Goal: Task Accomplishment & Management: Manage account settings

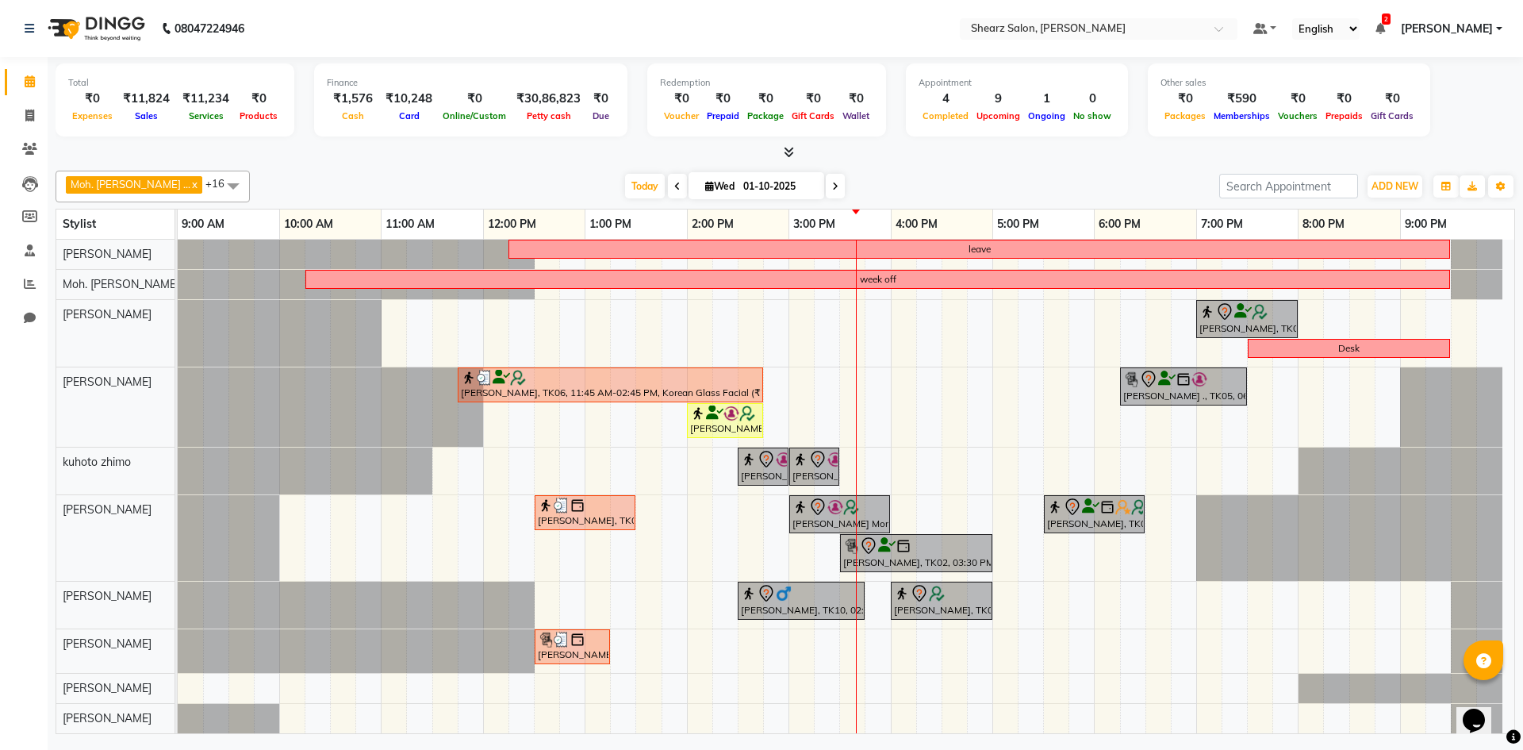
drag, startPoint x: 1512, startPoint y: 651, endPoint x: 1085, endPoint y: 335, distance: 530.8
drag, startPoint x: 1085, startPoint y: 335, endPoint x: 1072, endPoint y: 336, distance: 12.7
drag, startPoint x: 1072, startPoint y: 336, endPoint x: 970, endPoint y: 454, distance: 156.3
drag, startPoint x: 970, startPoint y: 454, endPoint x: 955, endPoint y: 654, distance: 199.6
click at [955, 654] on div "[PERSON_NAME], TK06, 12:45 PM-01:45 PM, Glow Boost Facial (₹2500) leave week of…" at bounding box center [846, 464] width 1336 height 538
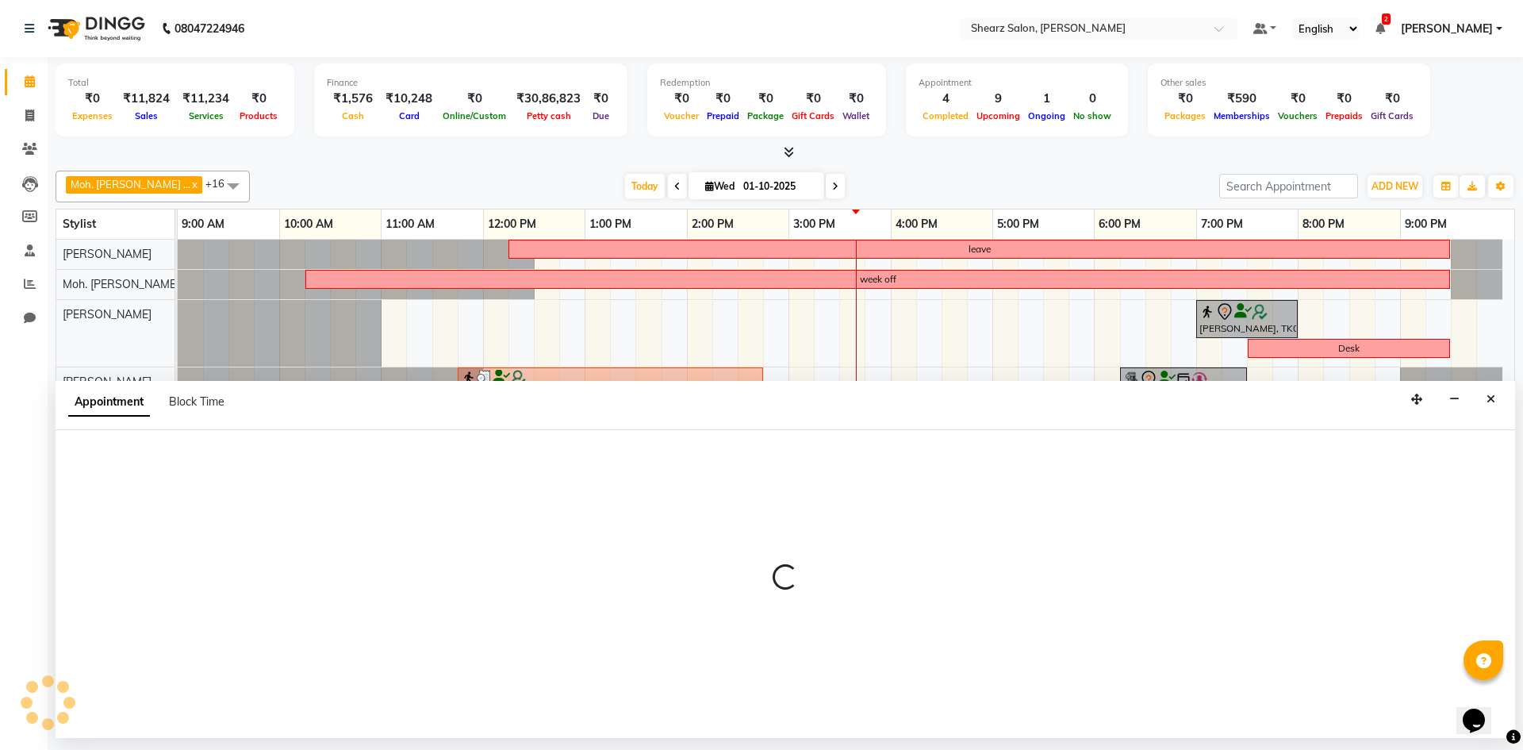
select select "87136"
select select "990"
select select "tentative"
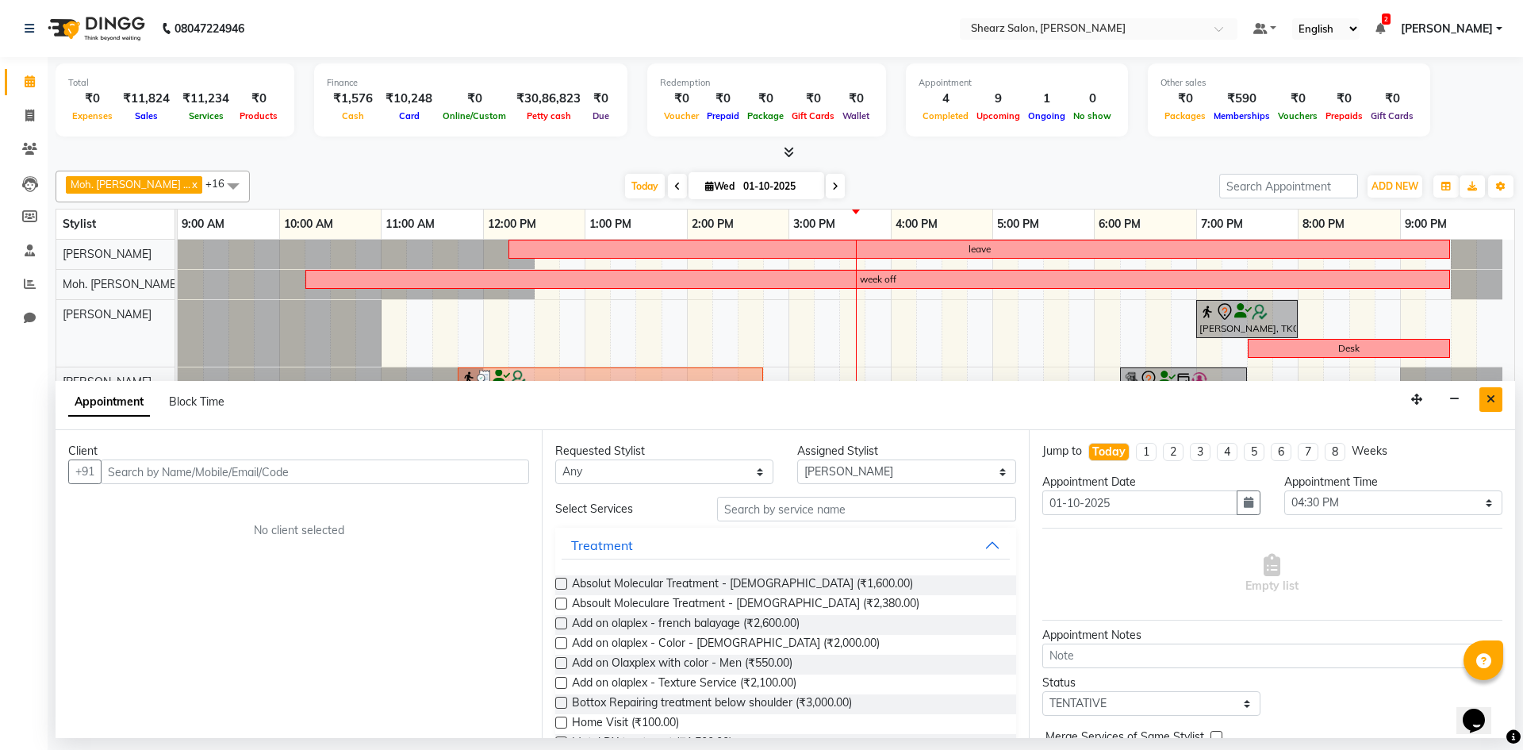
click at [1483, 402] on button "Close" at bounding box center [1490, 399] width 23 height 25
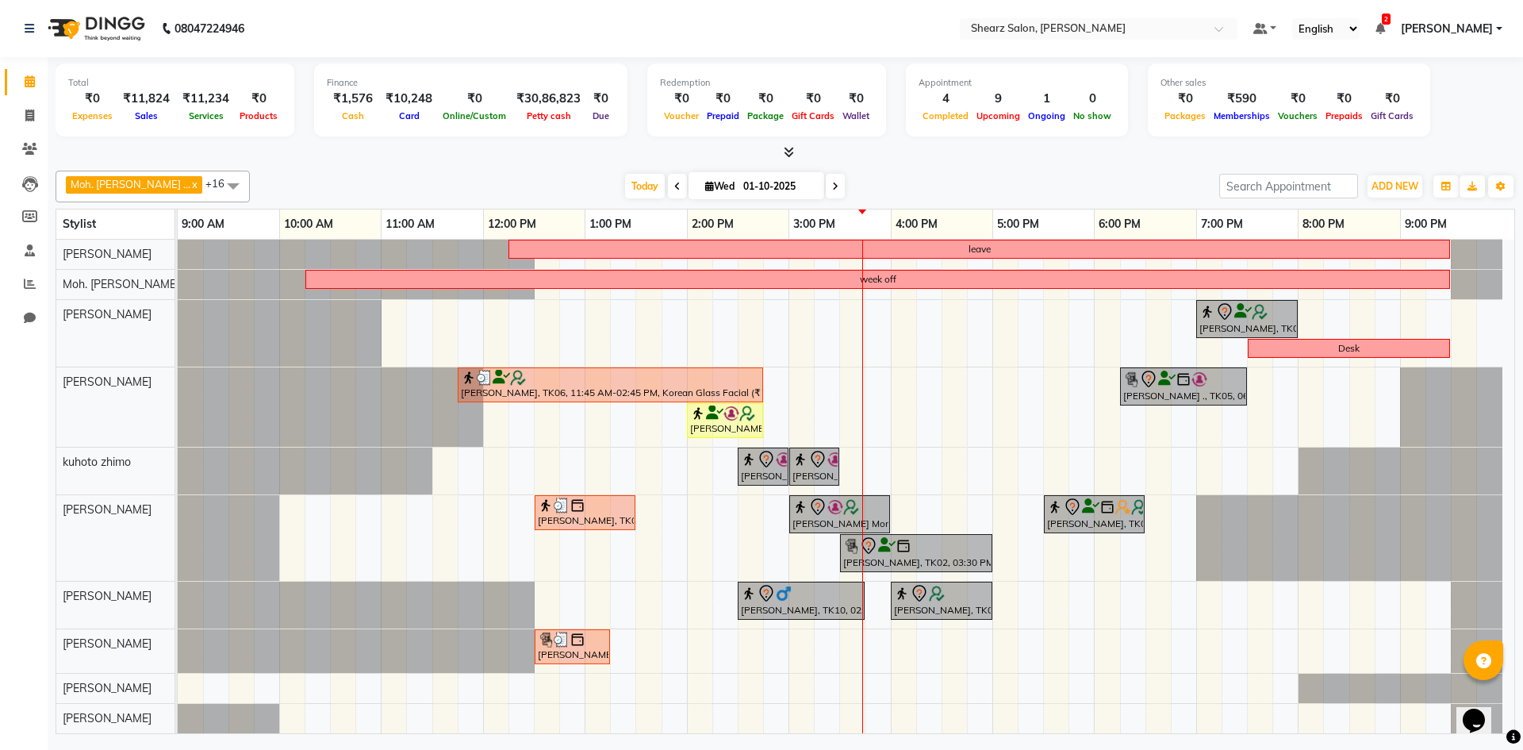
click at [1498, 29] on link "[PERSON_NAME]" at bounding box center [1452, 29] width 102 height 17
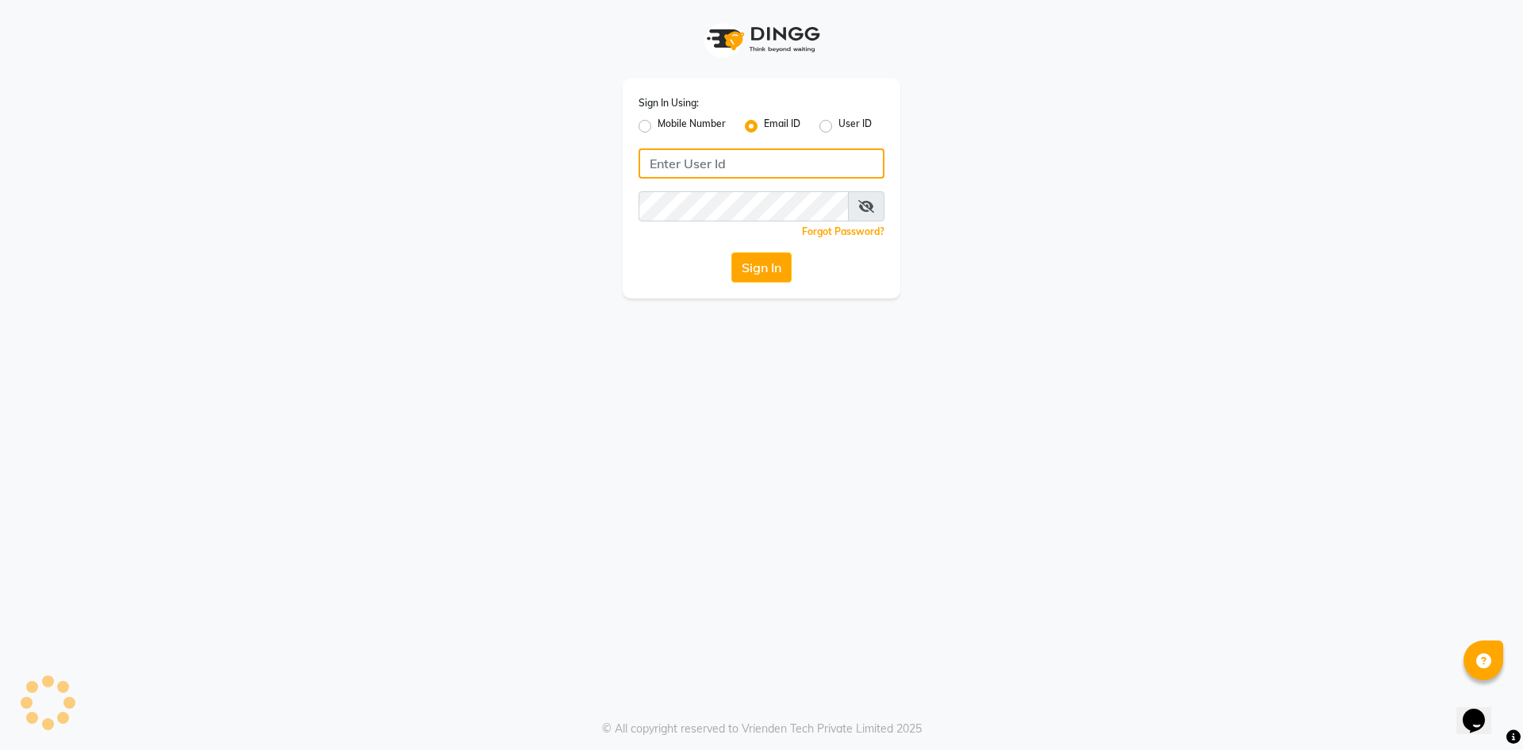
type input "[EMAIL_ADDRESS][DOMAIN_NAME]"
click at [796, 253] on div "Sign In" at bounding box center [761, 267] width 246 height 30
click at [777, 263] on button "Sign In" at bounding box center [761, 267] width 60 height 30
type input "[EMAIL_ADDRESS][DOMAIN_NAME]"
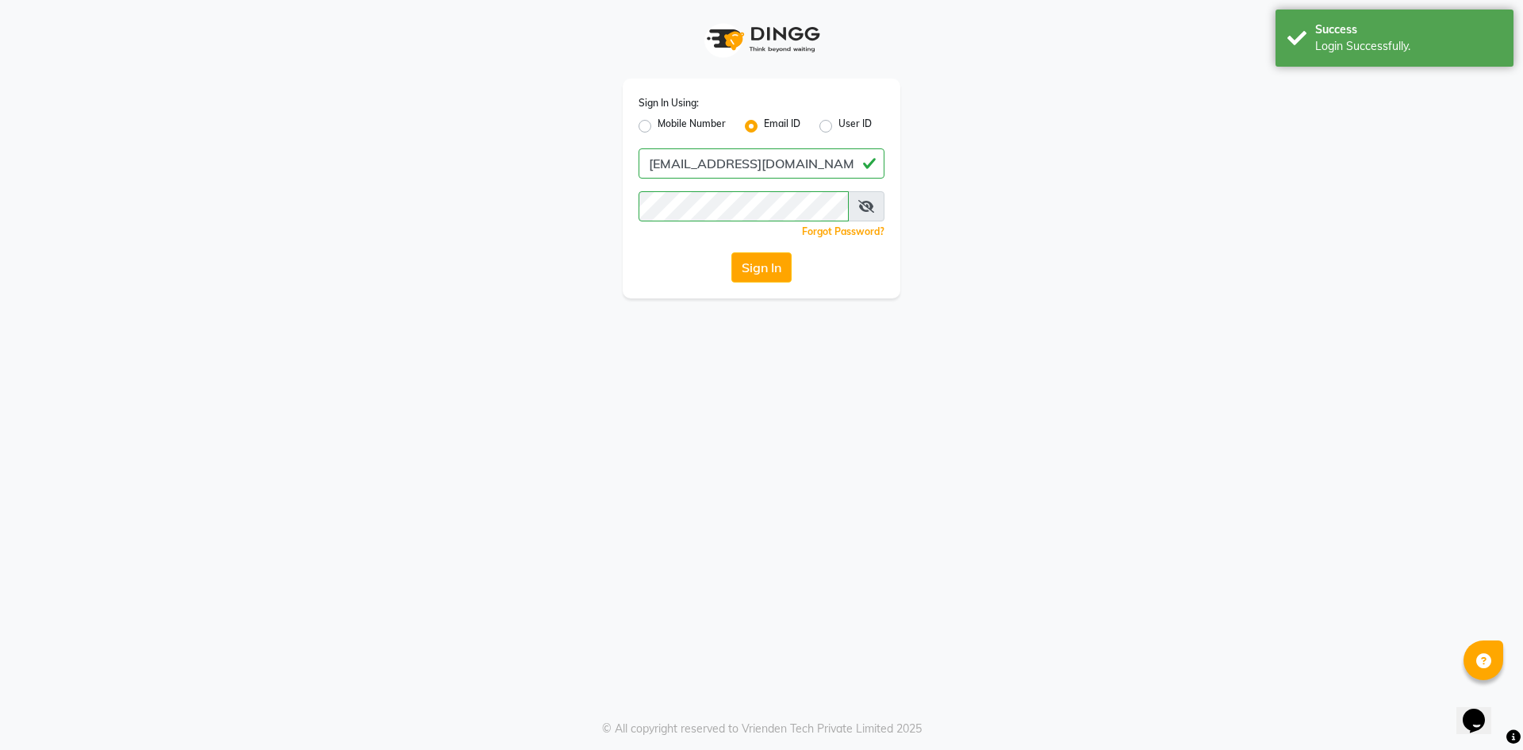
click at [777, 263] on button "Sign In" at bounding box center [761, 267] width 60 height 30
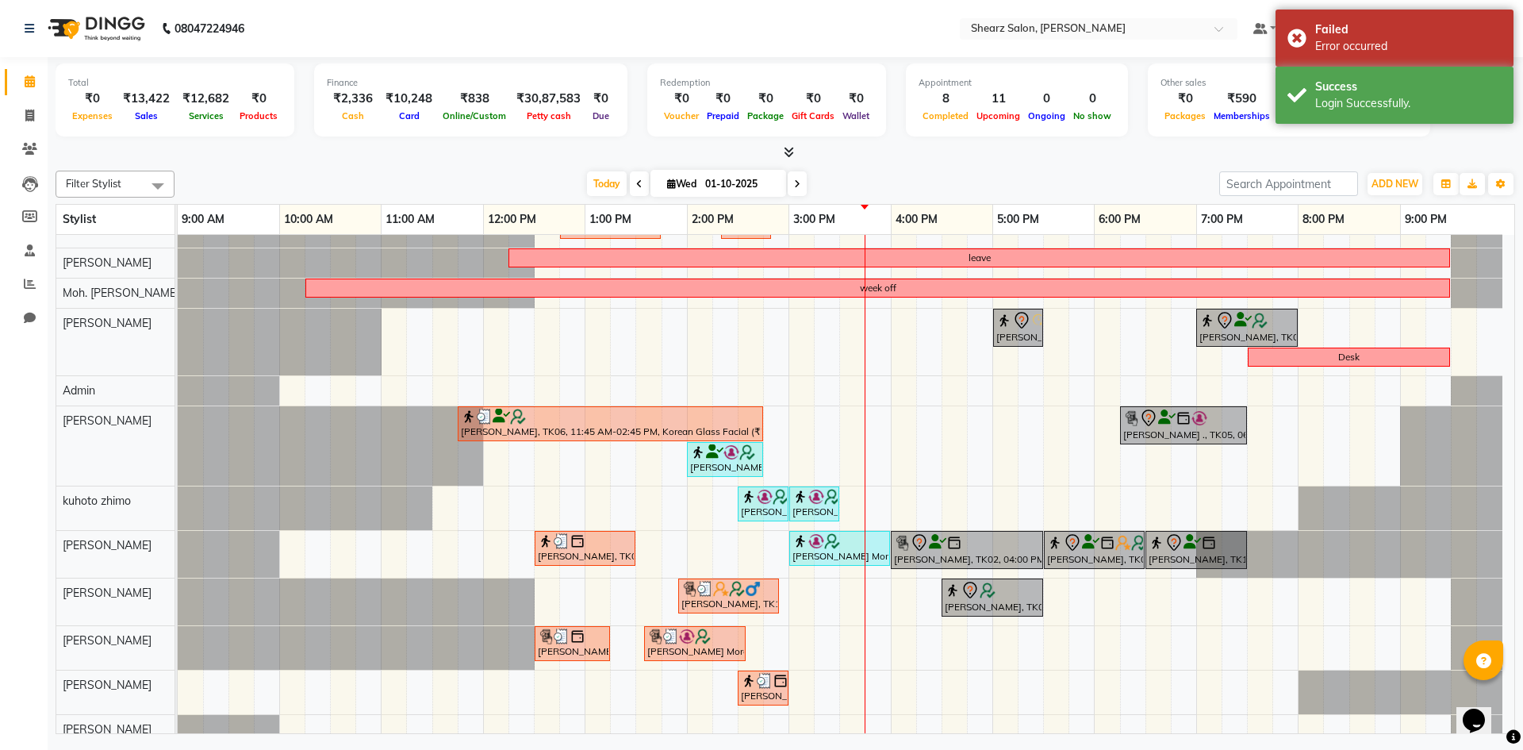
scroll to position [42, 0]
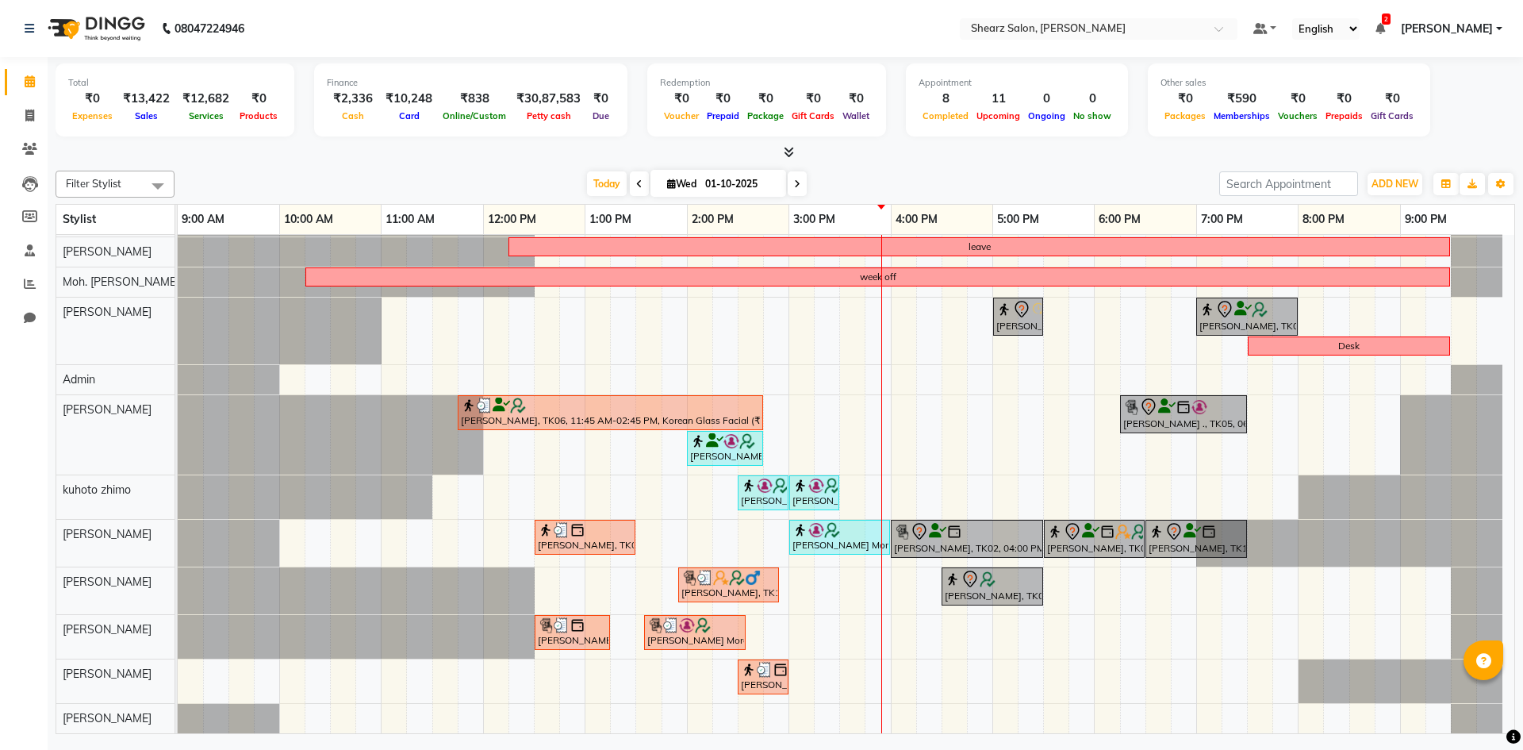
click at [719, 182] on input "01-10-2025" at bounding box center [739, 184] width 79 height 24
select select "10"
select select "2025"
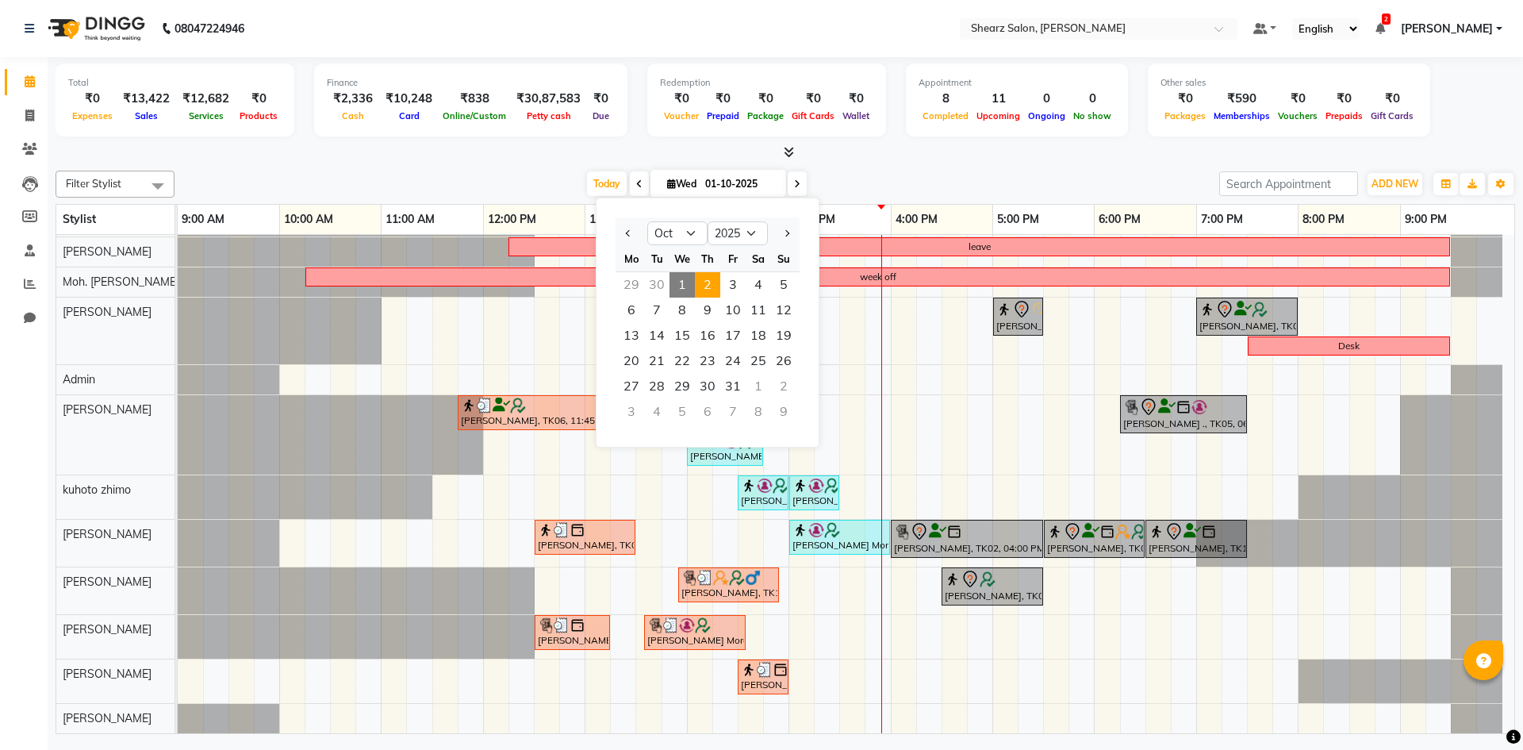
click at [707, 278] on span "2" at bounding box center [707, 284] width 25 height 25
type input "02-10-2025"
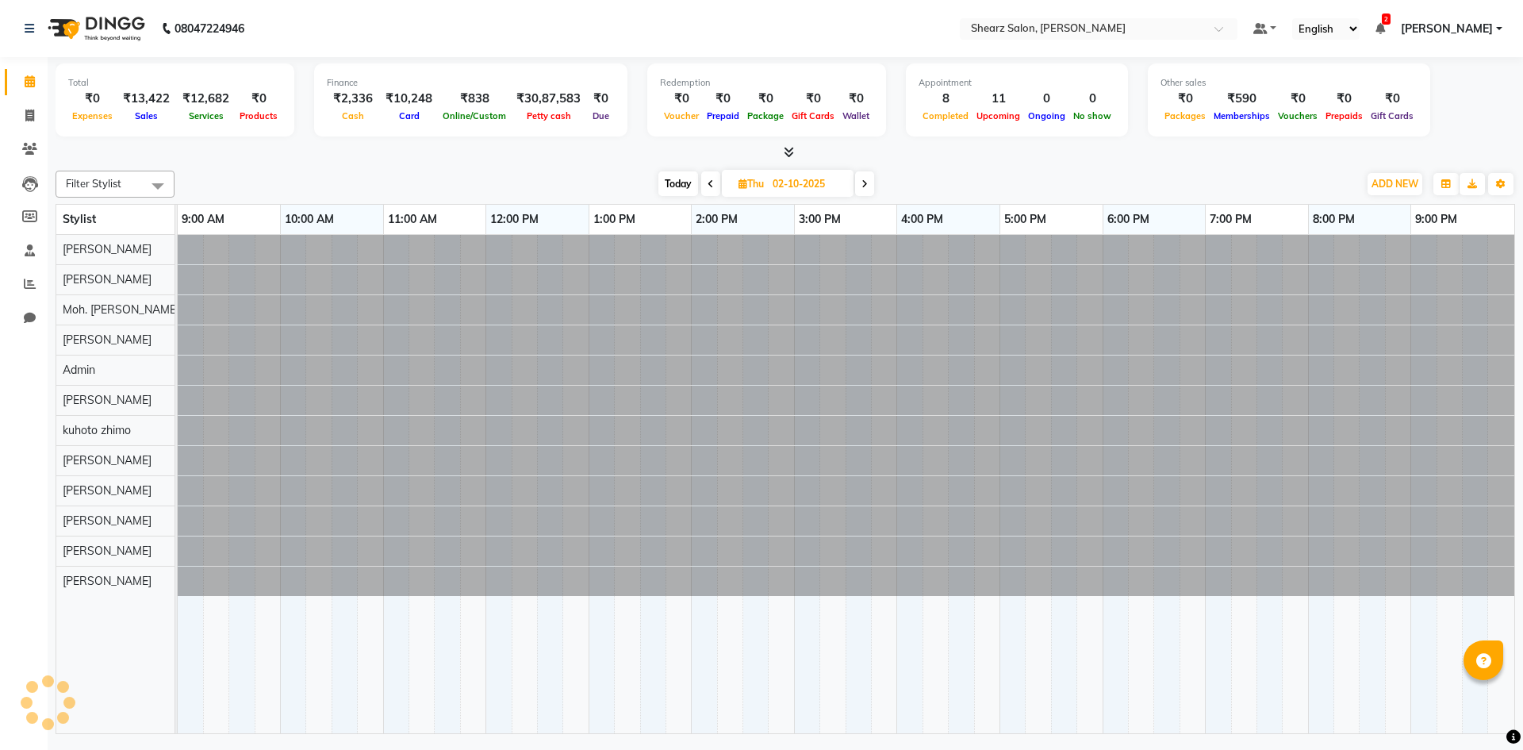
scroll to position [0, 0]
